Goal: Task Accomplishment & Management: Complete application form

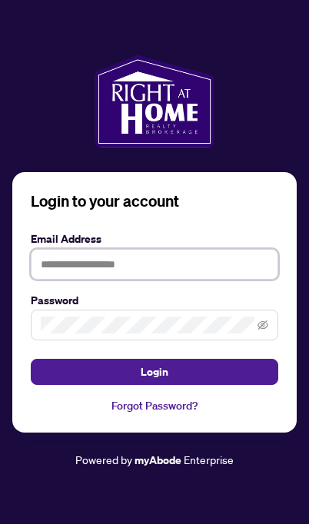
click at [221, 279] on input "text" at bounding box center [154, 264] width 247 height 31
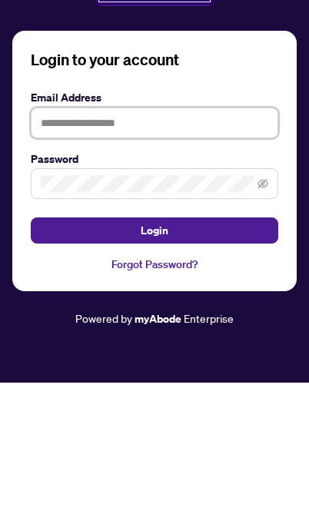
type input "**********"
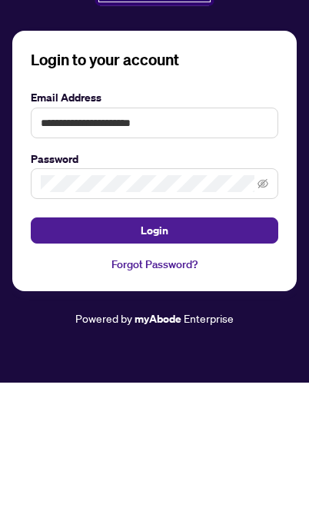
click at [154, 359] on button "Login" at bounding box center [154, 372] width 247 height 26
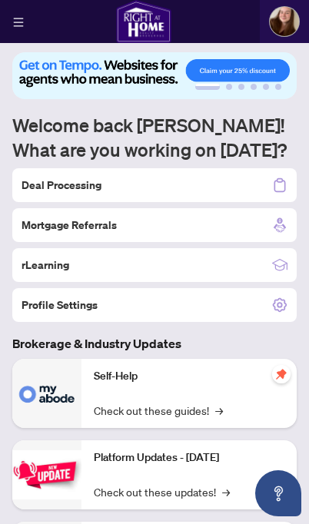
click at [243, 181] on div "Deal Processing" at bounding box center [154, 185] width 284 height 34
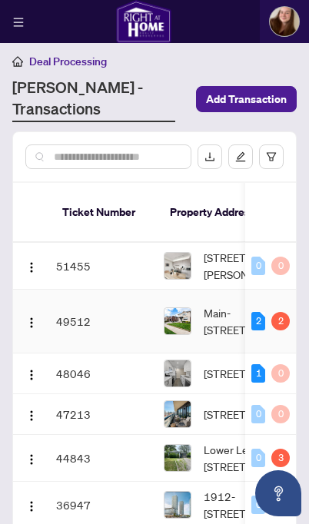
click at [28, 316] on img "button" at bounding box center [31, 322] width 12 height 12
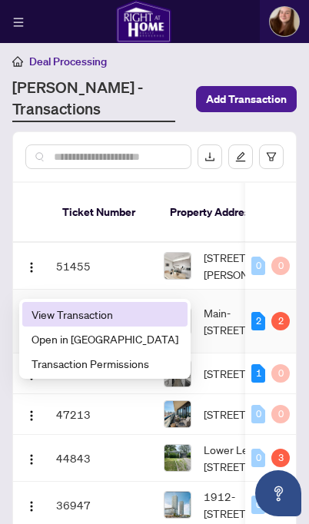
click at [128, 312] on span "View Transaction" at bounding box center [104, 314] width 147 height 17
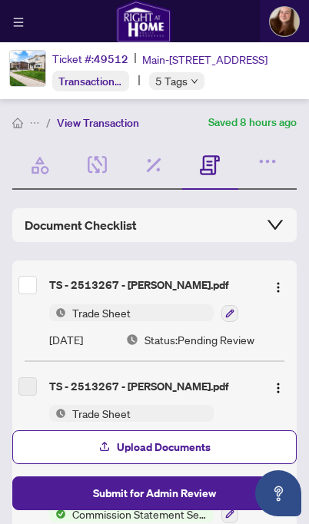
click at [273, 289] on img "button" at bounding box center [278, 287] width 12 height 12
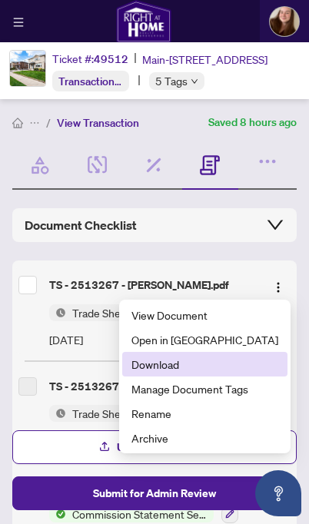
click at [227, 374] on li "Download" at bounding box center [204, 364] width 165 height 25
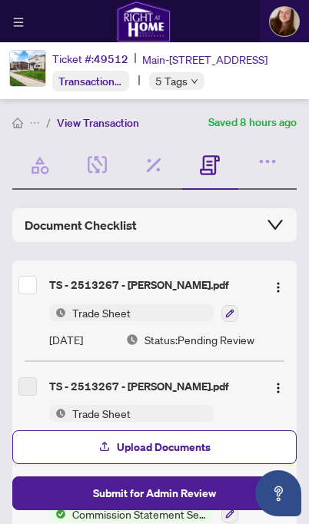
click at [196, 455] on span "Upload Documents" at bounding box center [164, 447] width 94 height 25
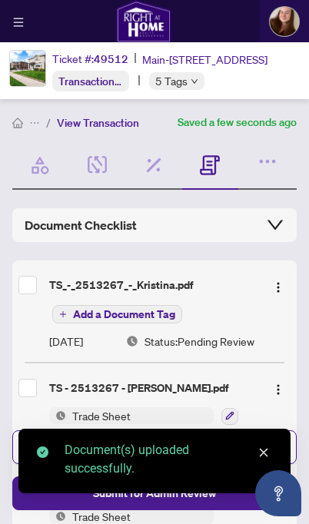
click at [269, 448] on link "Close" at bounding box center [263, 452] width 17 height 17
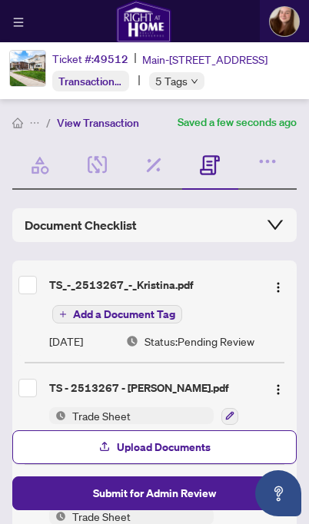
click at [214, 495] on span "Submit for Admin Review" at bounding box center [154, 493] width 123 height 25
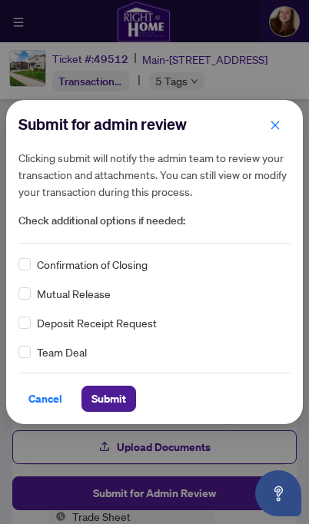
click at [117, 400] on span "Submit" at bounding box center [108, 398] width 35 height 25
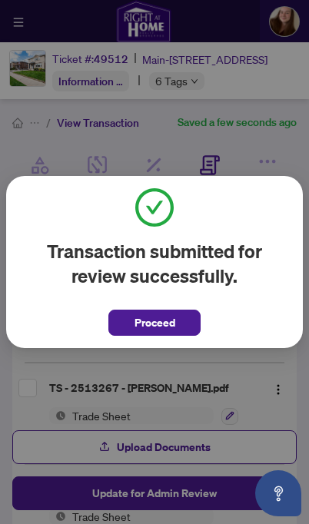
click at [177, 323] on button "Proceed" at bounding box center [154, 322] width 92 height 26
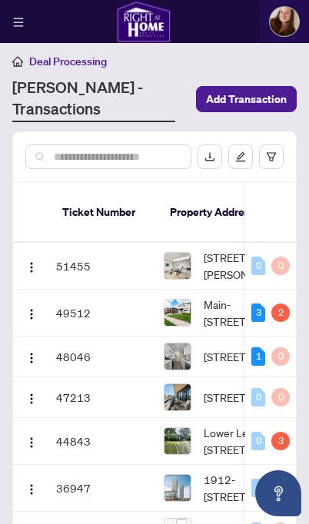
click at [31, 261] on img "button" at bounding box center [31, 267] width 12 height 12
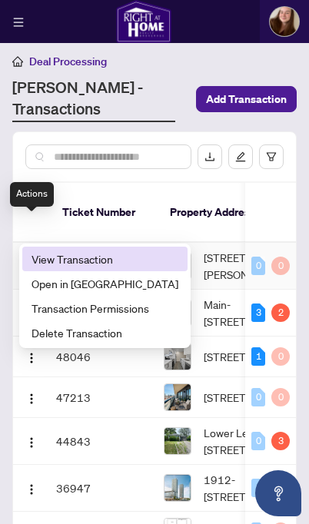
click at [88, 252] on span "View Transaction" at bounding box center [104, 258] width 147 height 17
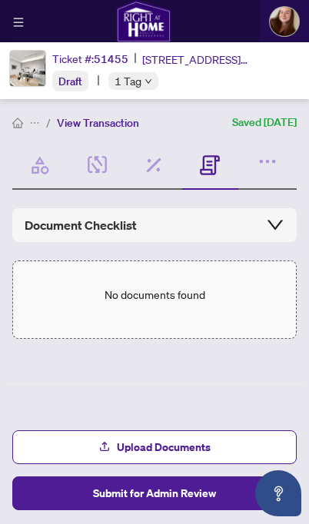
click at [263, 224] on div "Document Checklist" at bounding box center [155, 225] width 260 height 18
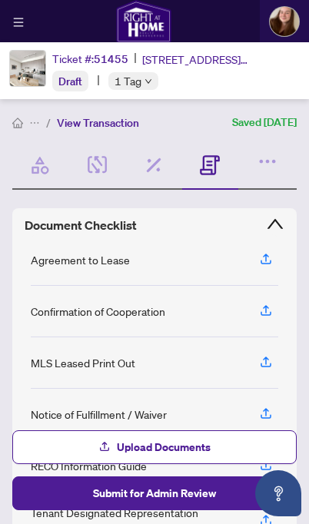
click at [276, 225] on icon "expanded" at bounding box center [275, 224] width 18 height 18
